Goal: Answer question/provide support: Share knowledge or assist other users

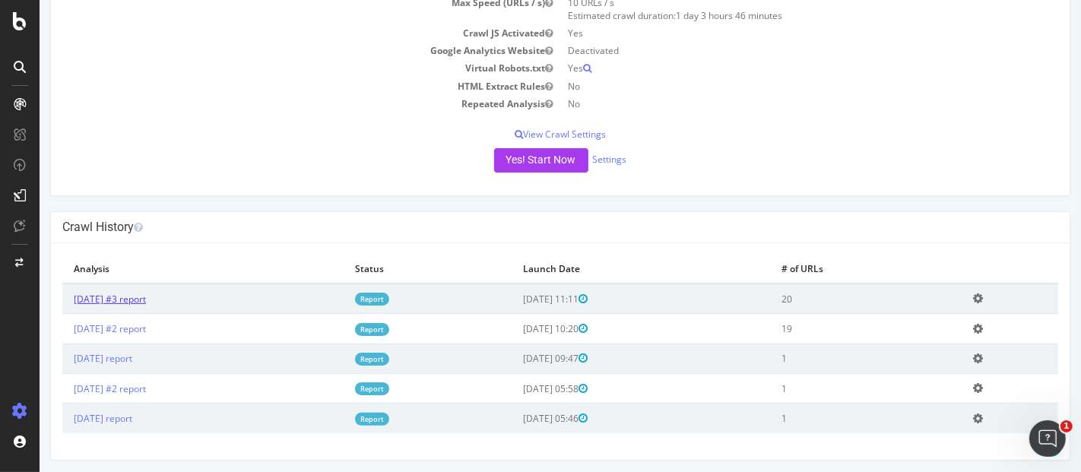
click at [145, 298] on link "[DATE] #3 report" at bounding box center [109, 299] width 72 height 13
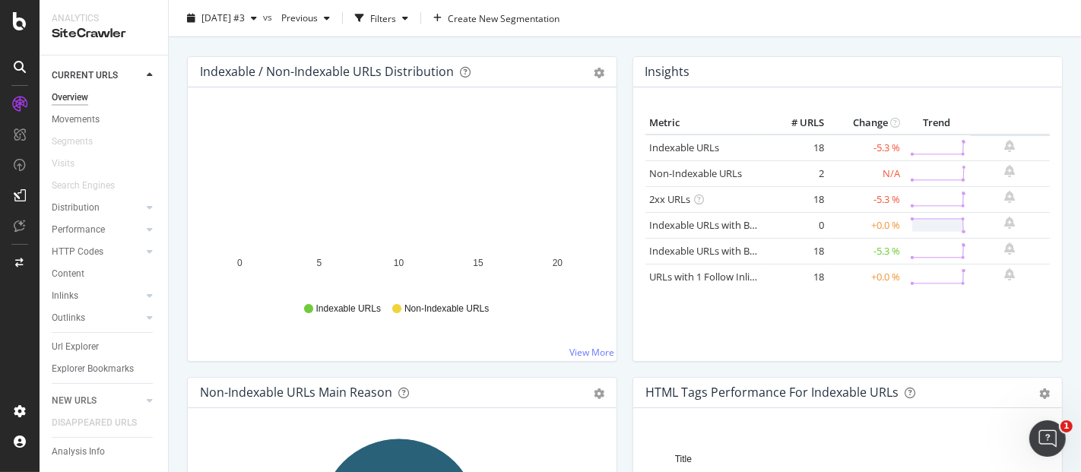
scroll to position [84, 0]
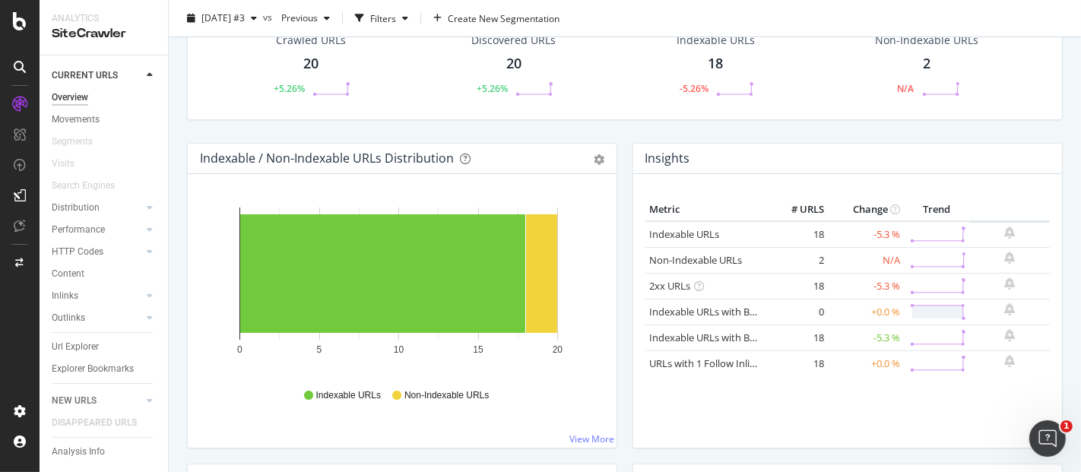
click at [311, 63] on div "20" at bounding box center [310, 64] width 15 height 20
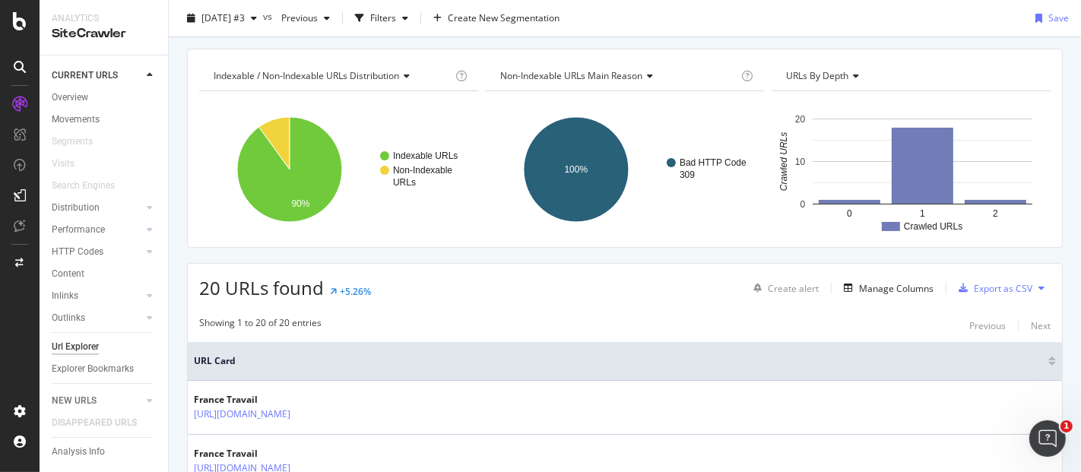
scroll to position [17, 0]
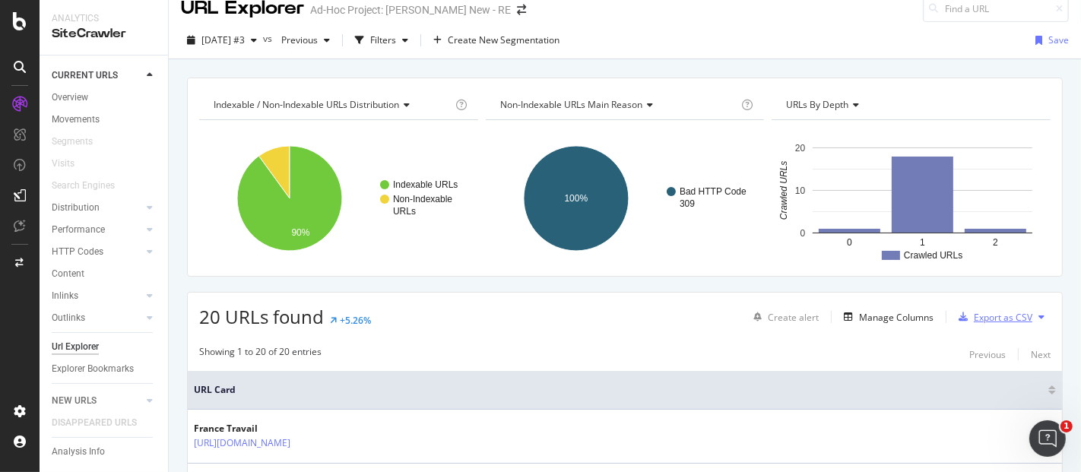
click at [1009, 311] on div "Export as CSV" at bounding box center [1003, 317] width 59 height 13
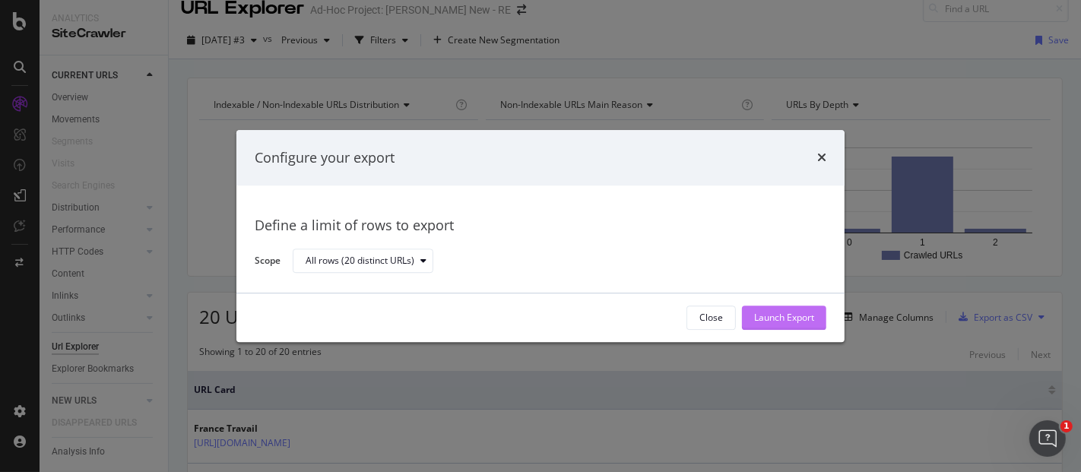
click at [802, 312] on div "Launch Export" at bounding box center [784, 318] width 60 height 13
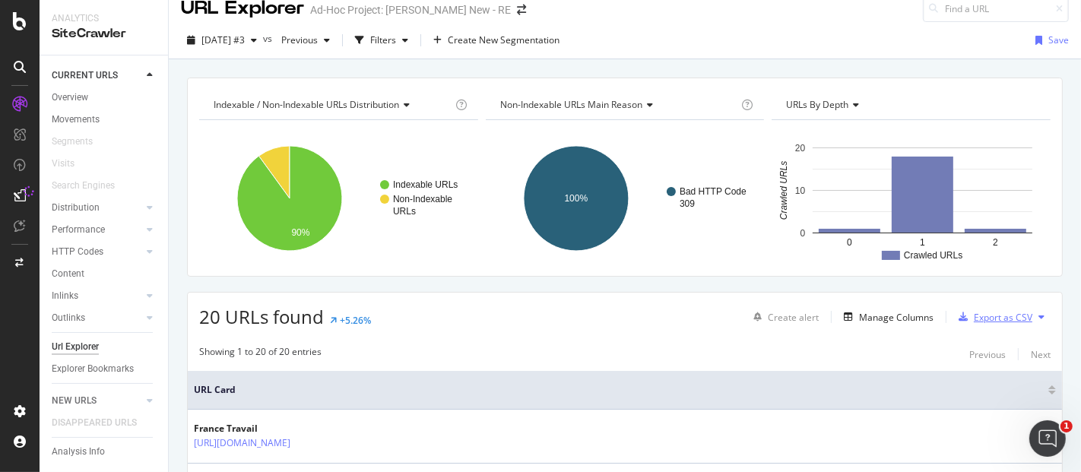
click at [979, 311] on div "Export as CSV" at bounding box center [1003, 317] width 59 height 13
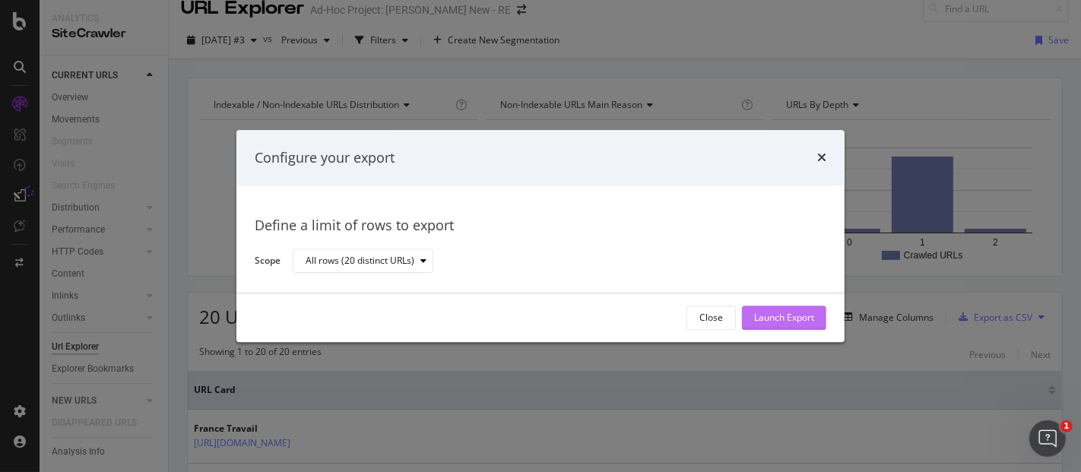
click at [768, 318] on div "Launch Export" at bounding box center [784, 318] width 60 height 13
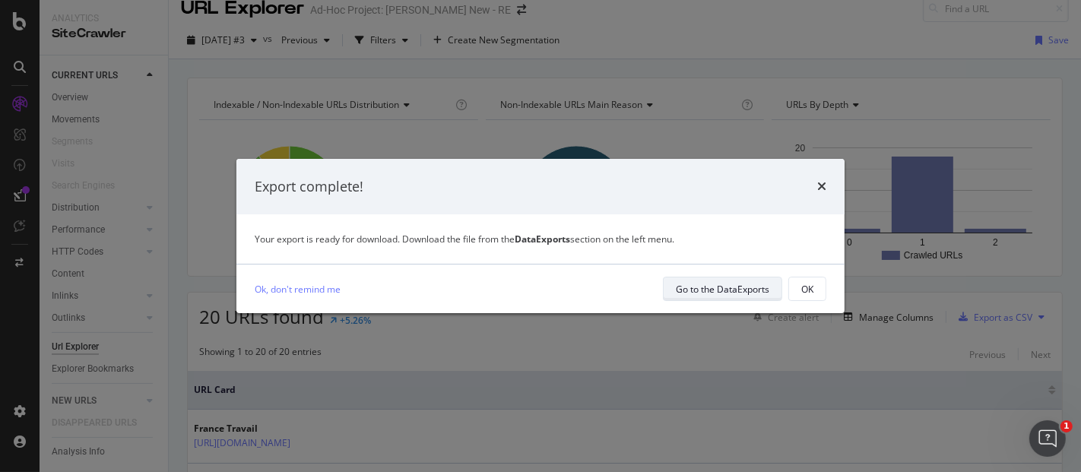
click at [726, 292] on div "Go to the DataExports" at bounding box center [722, 289] width 93 height 13
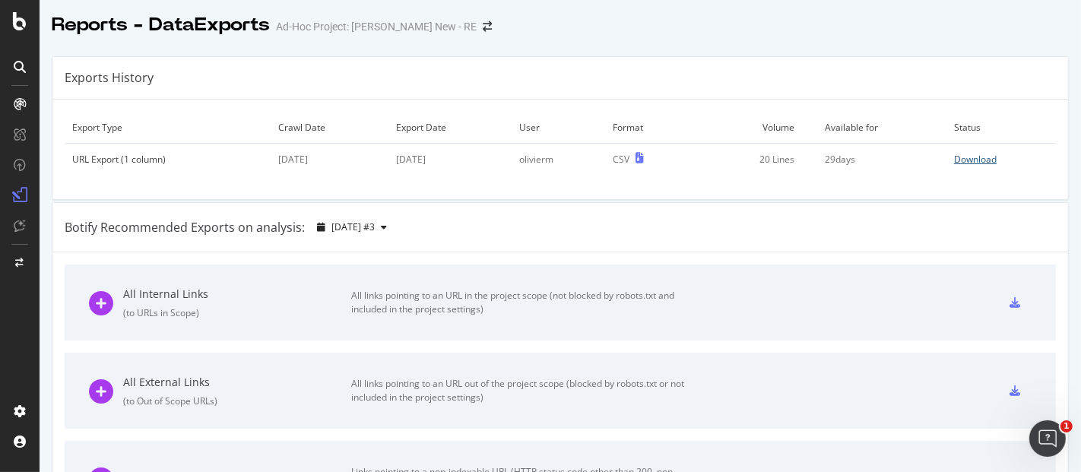
click at [954, 156] on div "Download" at bounding box center [975, 159] width 43 height 13
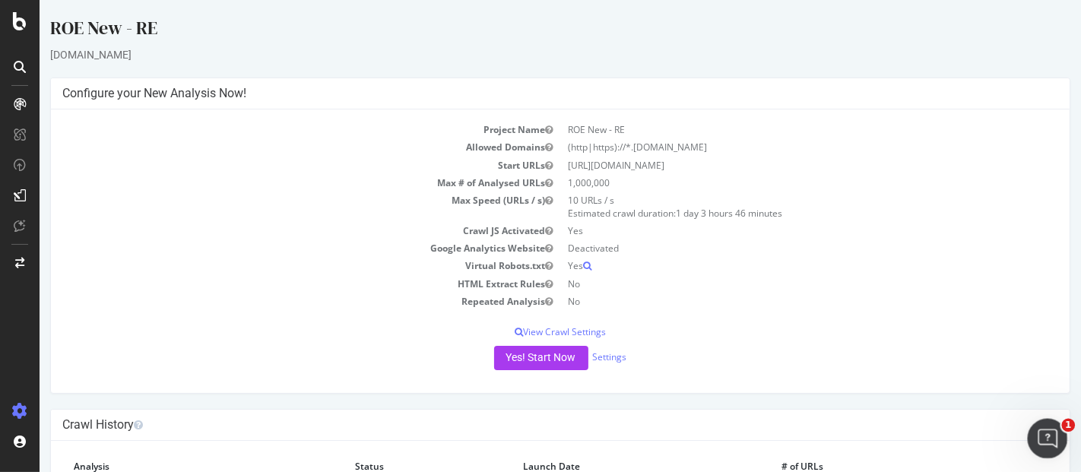
click at [1038, 421] on div "Ouvrir le Messenger Intercom" at bounding box center [1045, 436] width 50 height 50
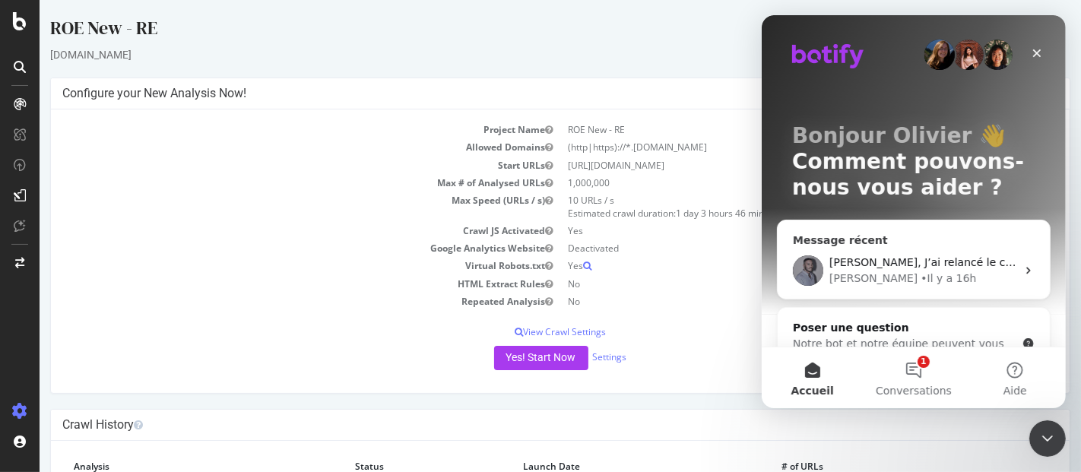
click at [920, 271] on div "• Il y a 16h" at bounding box center [947, 279] width 55 height 16
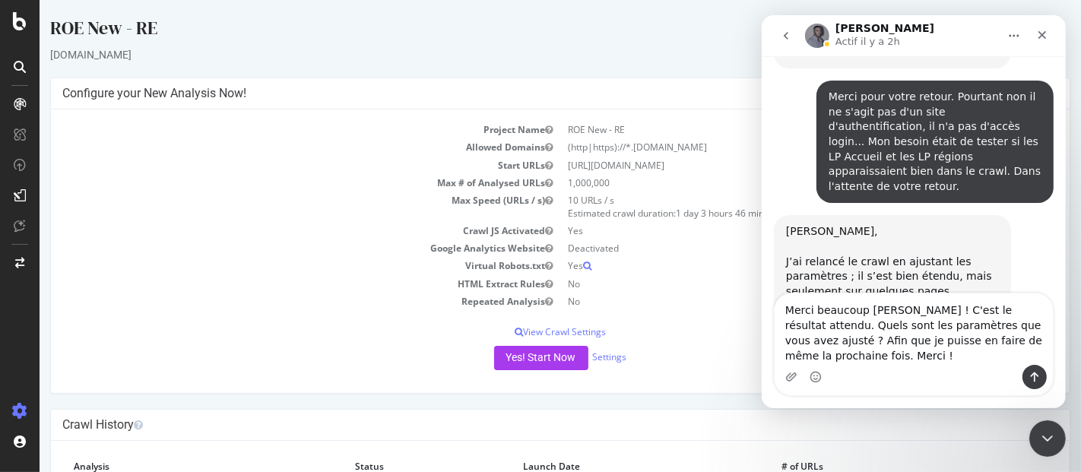
scroll to position [1524, 0]
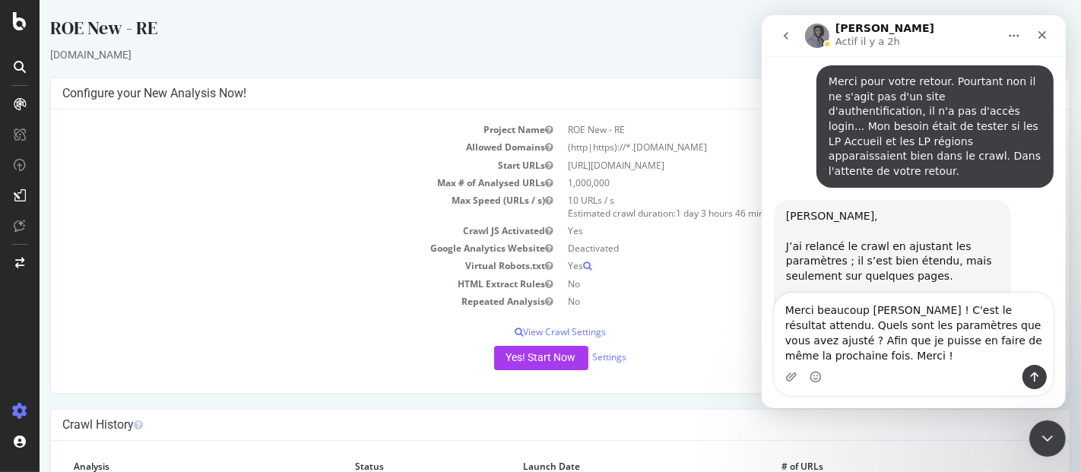
type textarea "Merci beaucoup [PERSON_NAME] ! C'est le résultat attendu. Quels sont les paramè…"
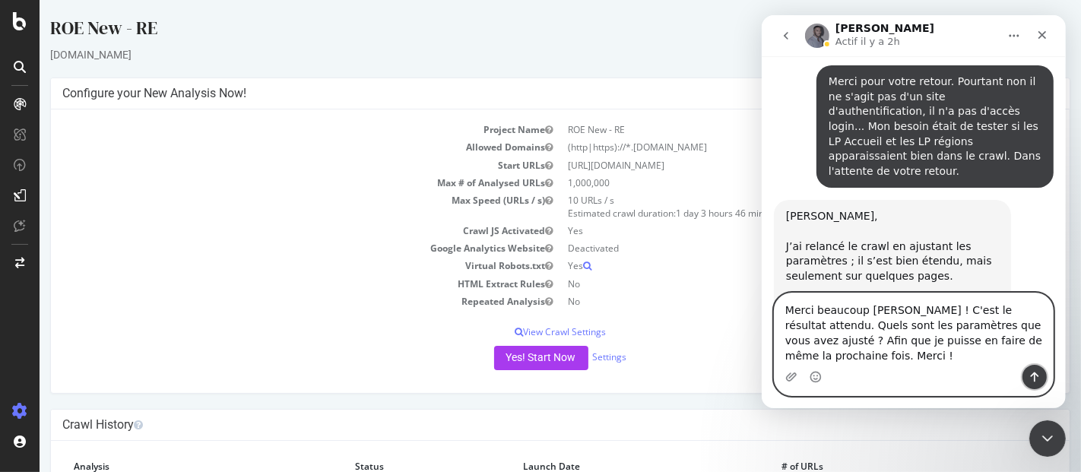
click at [1030, 372] on icon "Envoyer un message…" at bounding box center [1034, 377] width 12 height 12
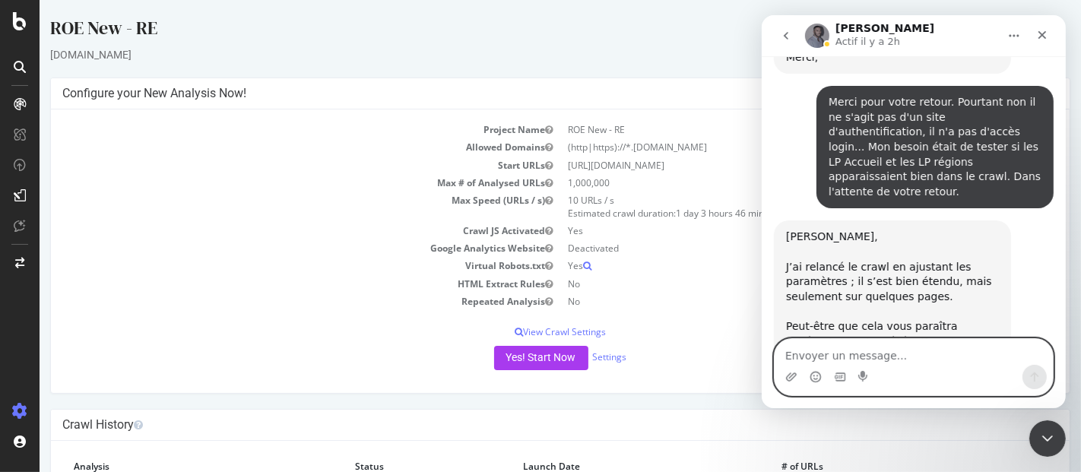
scroll to position [1610, 0]
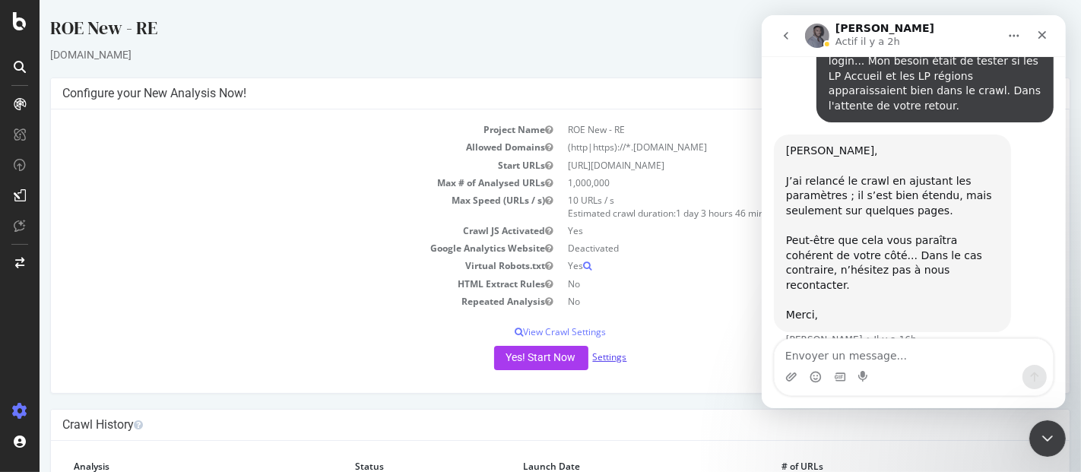
click at [613, 357] on link "Settings" at bounding box center [609, 356] width 34 height 13
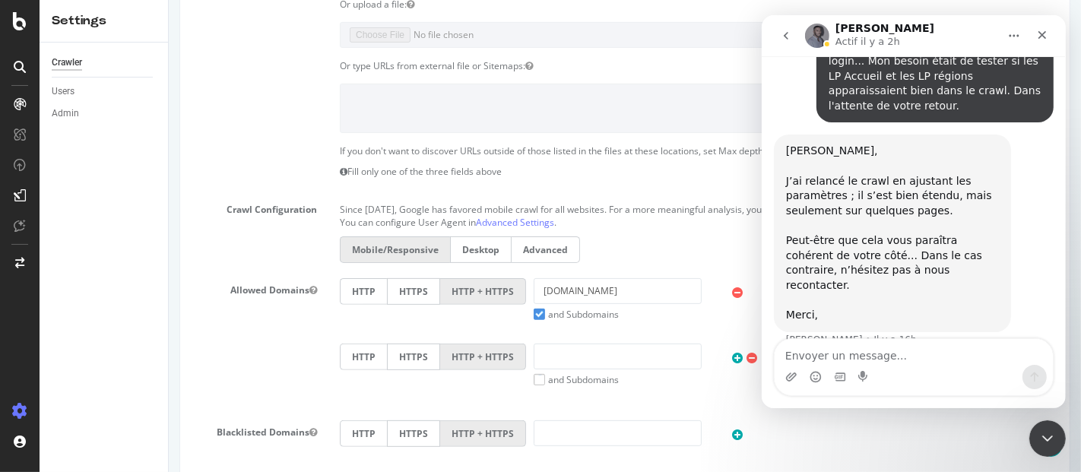
scroll to position [66, 0]
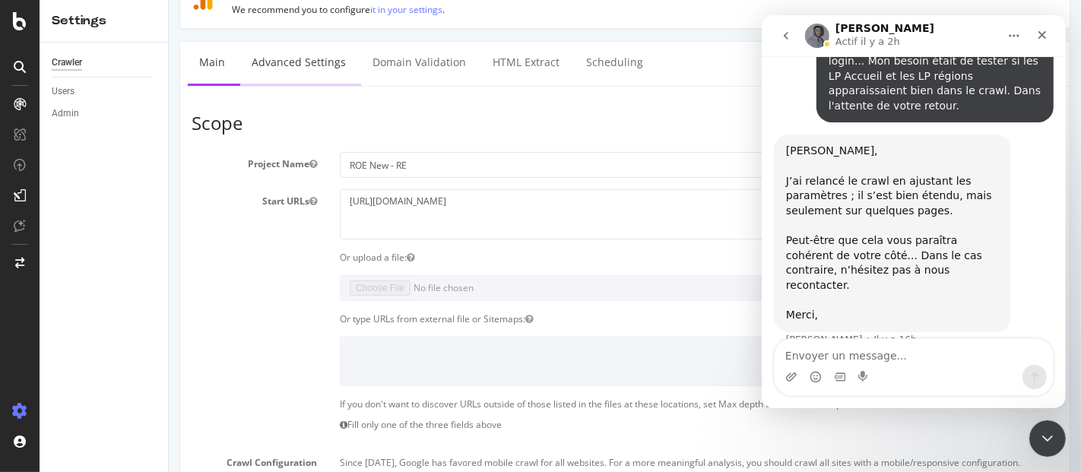
click at [337, 71] on link "Advanced Settings" at bounding box center [297, 63] width 117 height 42
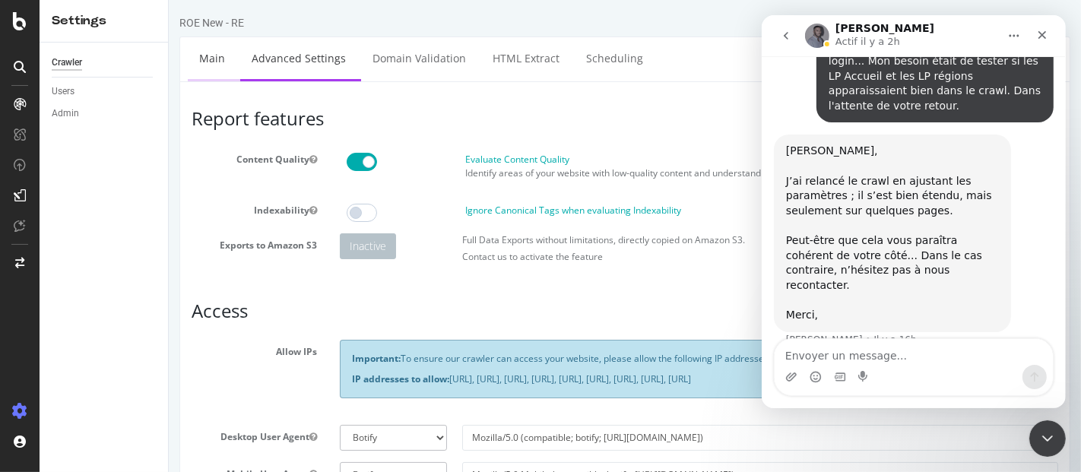
click at [223, 49] on link "Main" at bounding box center [211, 58] width 49 height 42
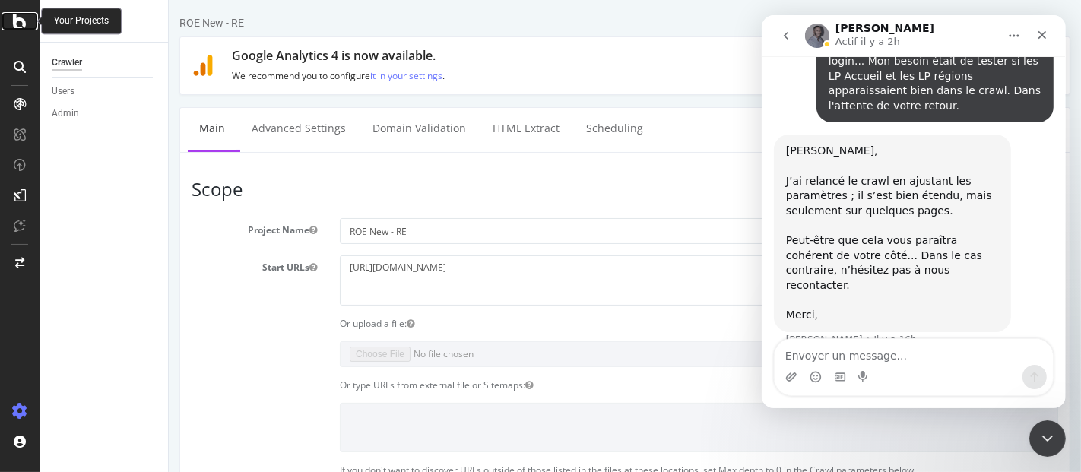
click at [18, 25] on icon at bounding box center [20, 21] width 14 height 18
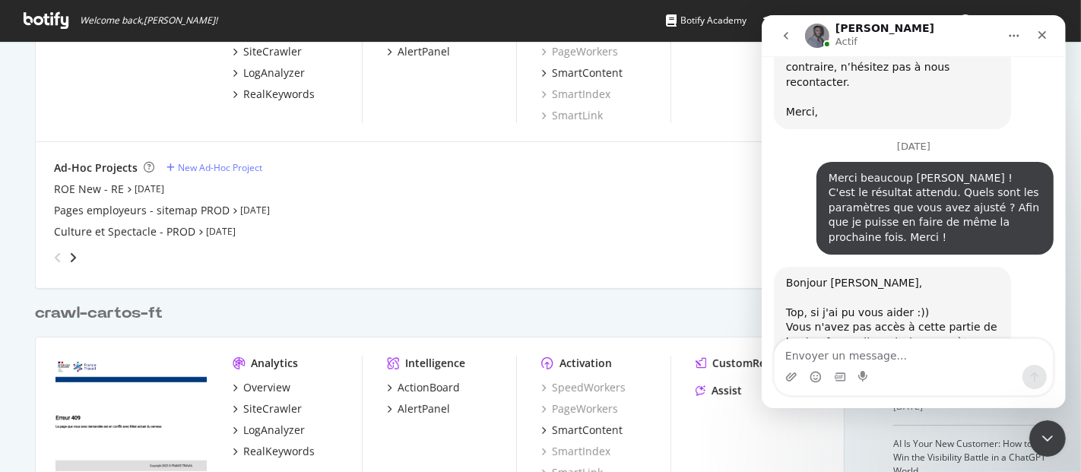
scroll to position [1820, 0]
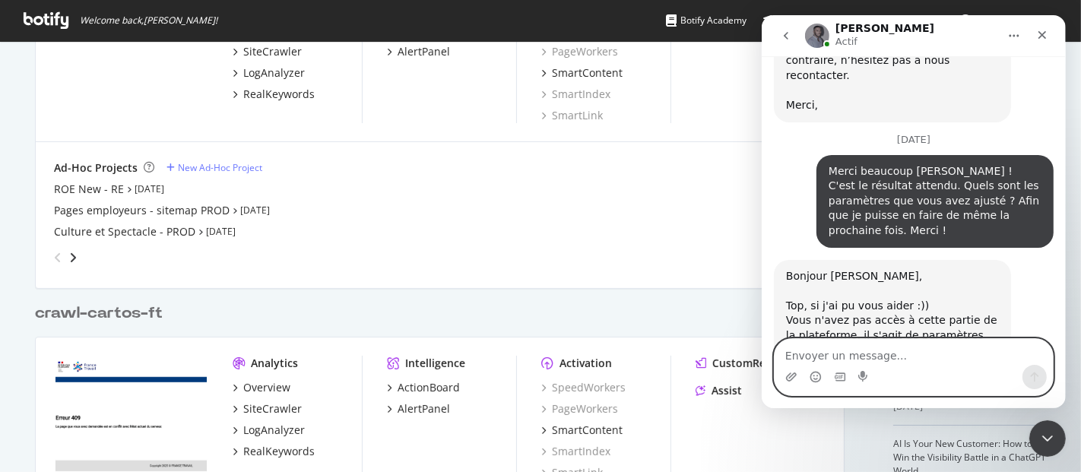
click at [909, 349] on textarea "Envoyer un message..." at bounding box center [913, 352] width 278 height 26
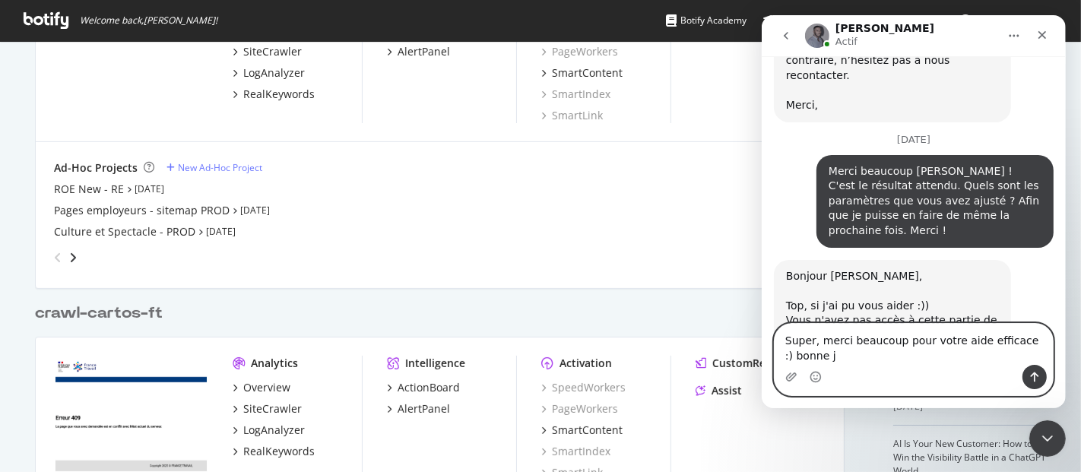
scroll to position [1835, 0]
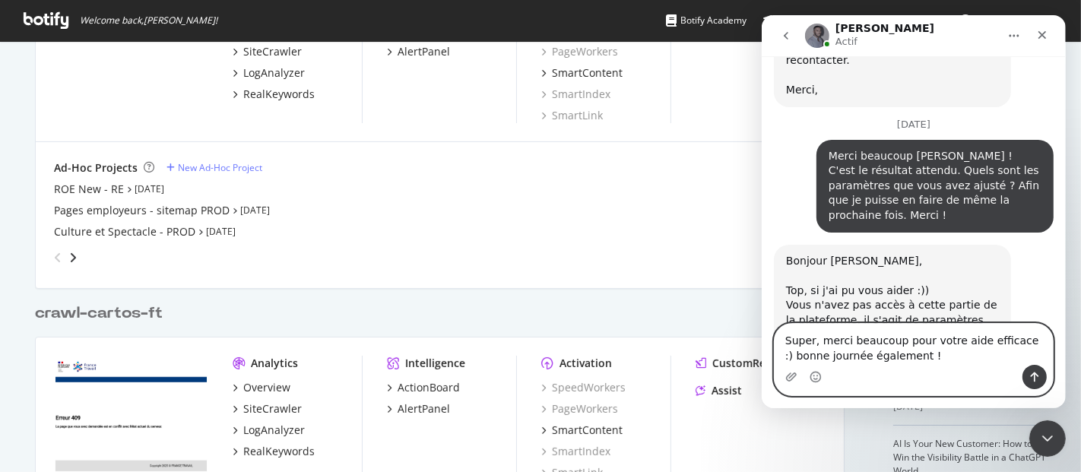
type textarea "Super, merci beaucoup pour votre aide efficace :) bonne journée également !"
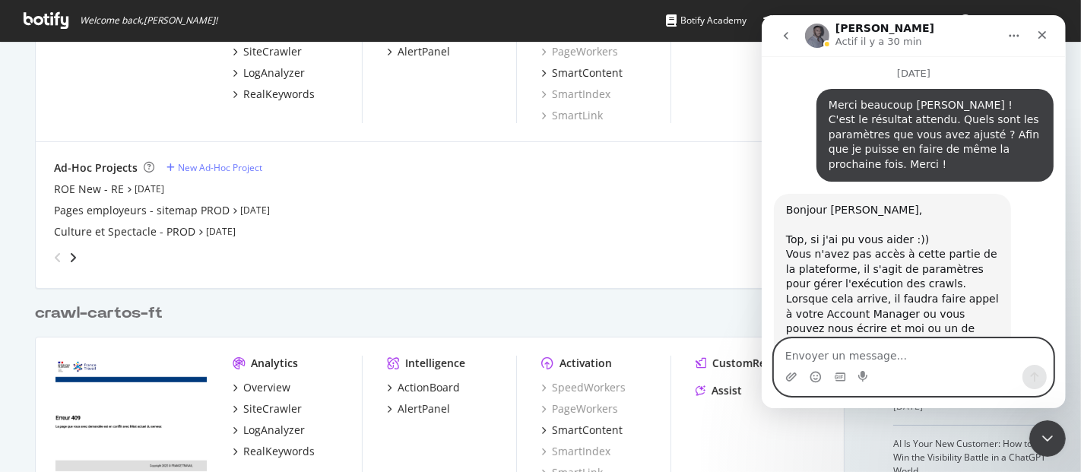
scroll to position [1880, 0]
